Goal: Check status

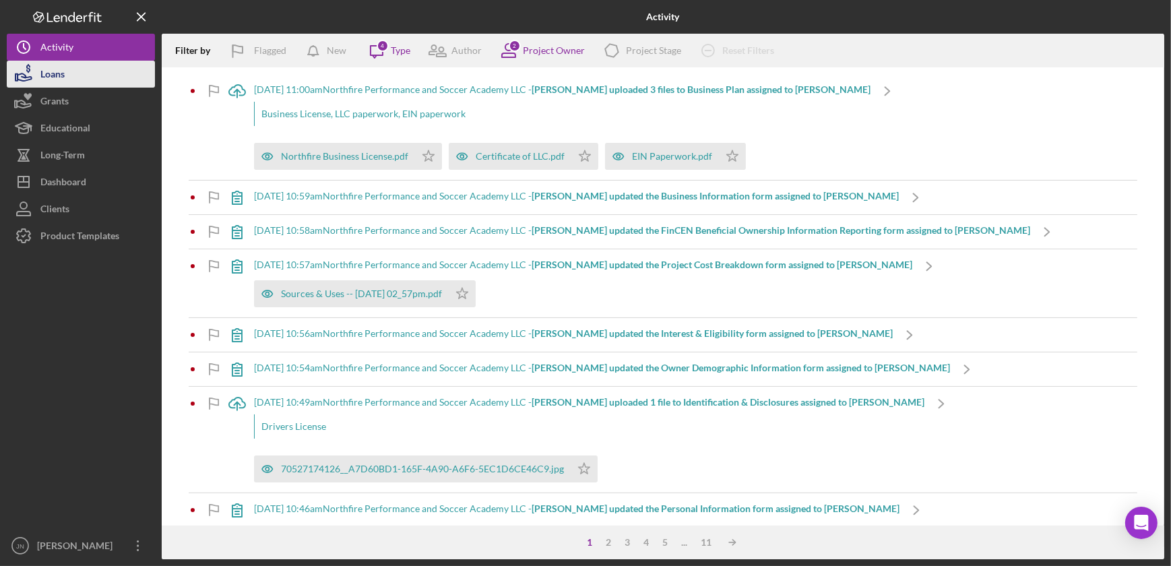
click at [59, 75] on div "Loans" at bounding box center [52, 76] width 24 height 30
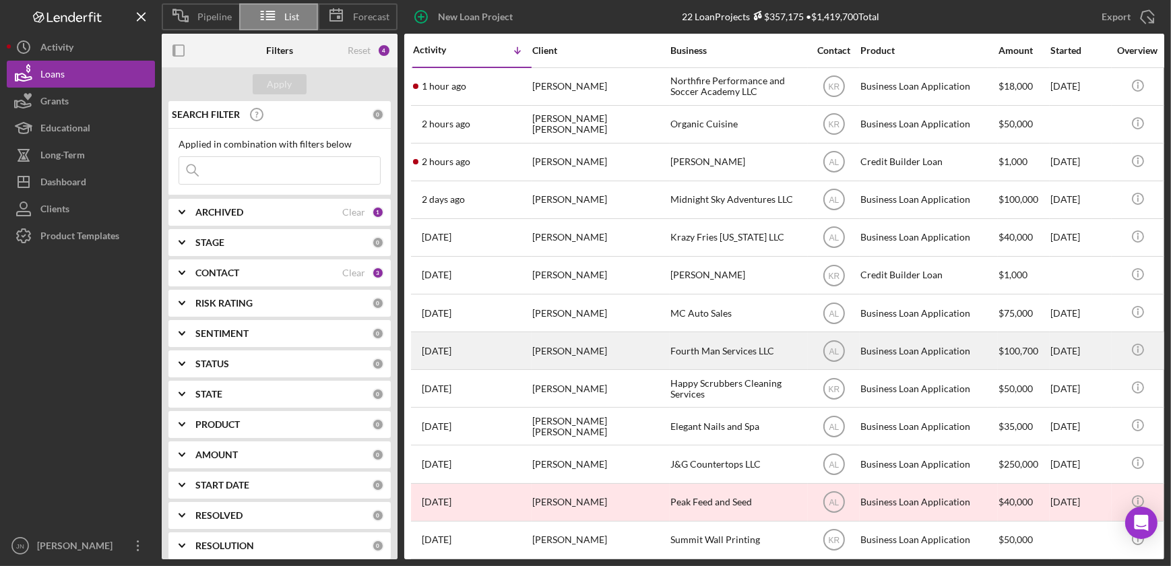
click at [456, 357] on div "[DATE] [PERSON_NAME]" at bounding box center [472, 351] width 118 height 36
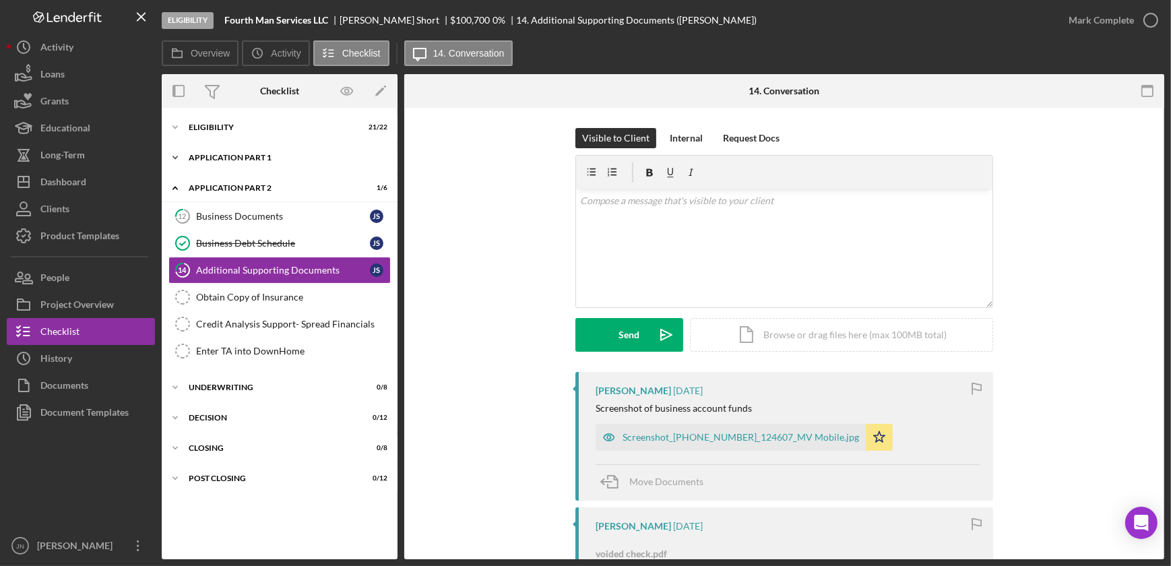
click at [235, 154] on div "Application Part 1" at bounding box center [285, 158] width 192 height 8
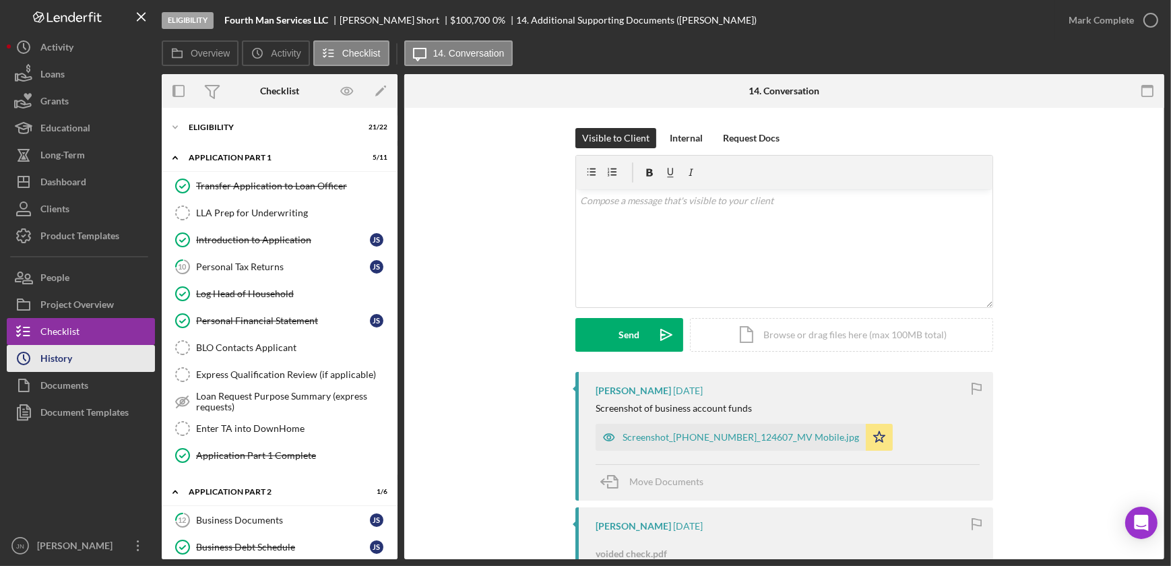
click at [61, 365] on div "History" at bounding box center [56, 360] width 32 height 30
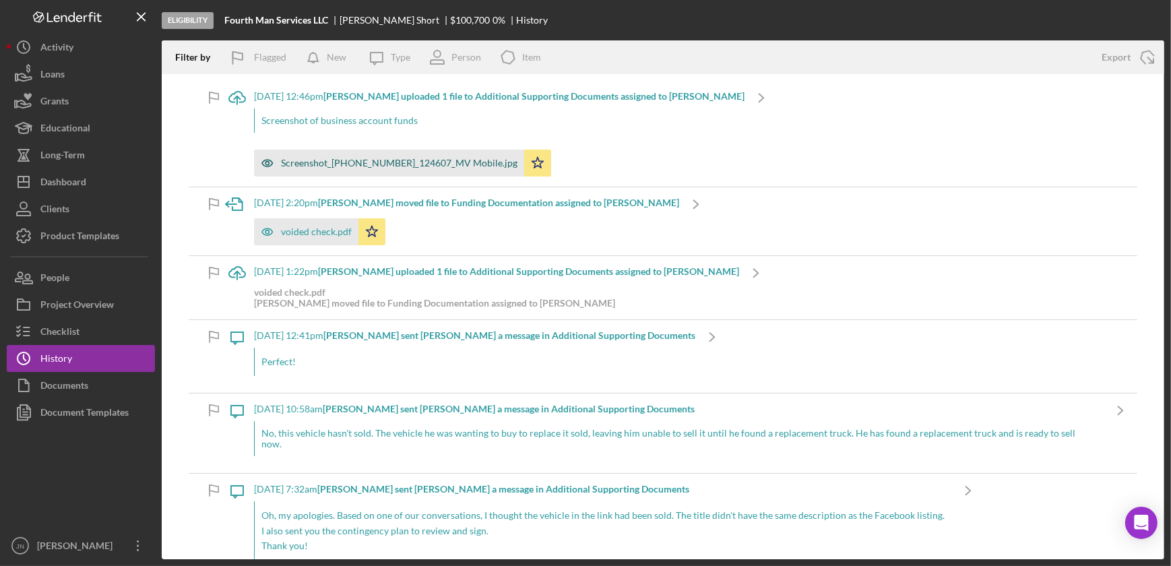
click at [426, 162] on div "Screenshot_[PHONE_NUMBER]_124607_MV Mobile.jpg" at bounding box center [399, 163] width 237 height 11
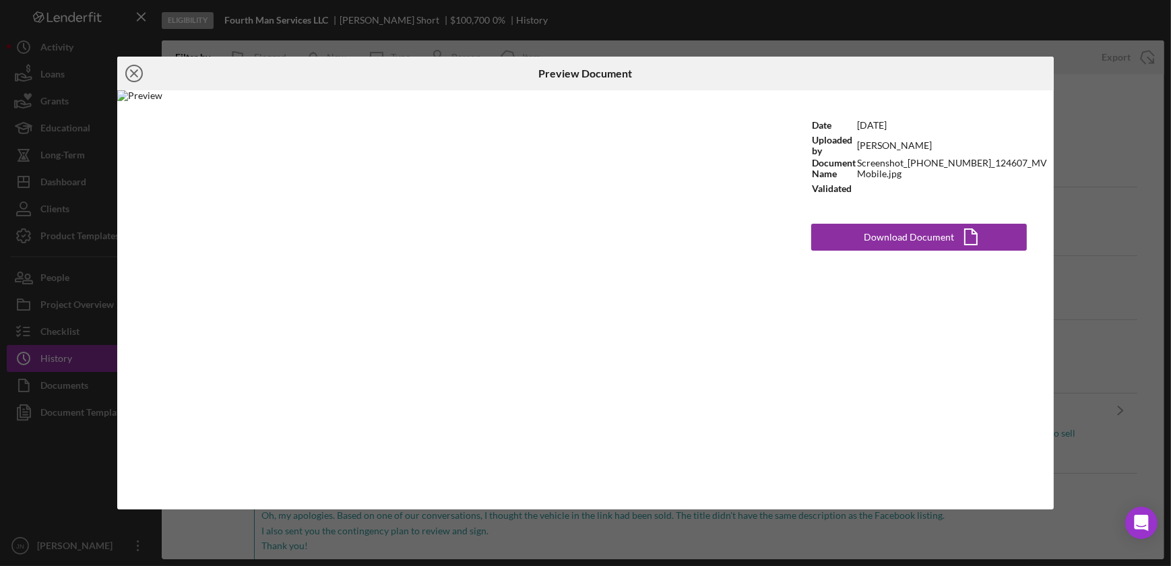
click at [129, 71] on icon "Icon/Close" at bounding box center [134, 74] width 34 height 34
